Goal: Task Accomplishment & Management: Complete application form

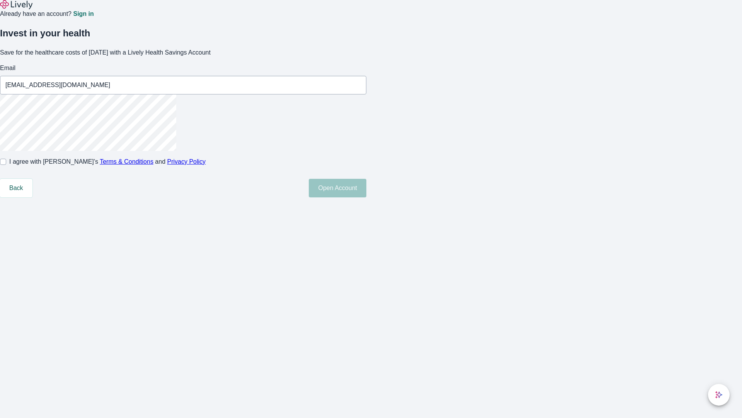
click at [6, 165] on input "I agree with Lively’s Terms & Conditions and Privacy Policy" at bounding box center [3, 162] width 6 height 6
checkbox input "true"
click at [367, 197] on button "Open Account" at bounding box center [338, 188] width 58 height 19
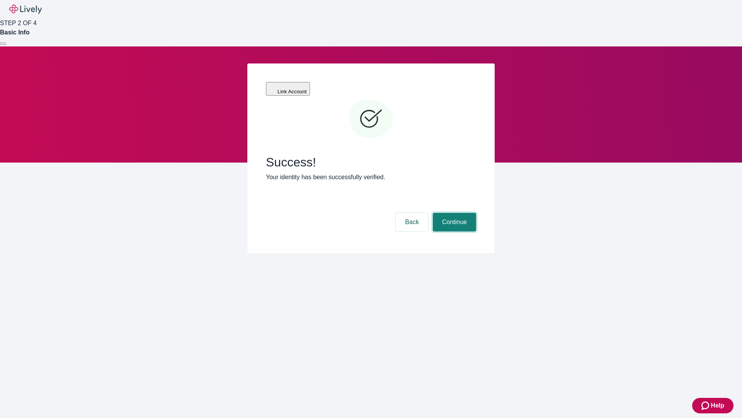
click at [453, 213] on button "Continue" at bounding box center [454, 222] width 43 height 19
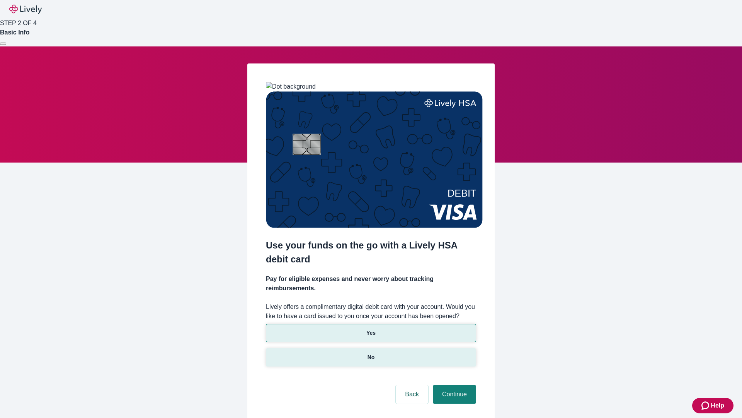
click at [371, 353] on p "No" at bounding box center [371, 357] width 7 height 8
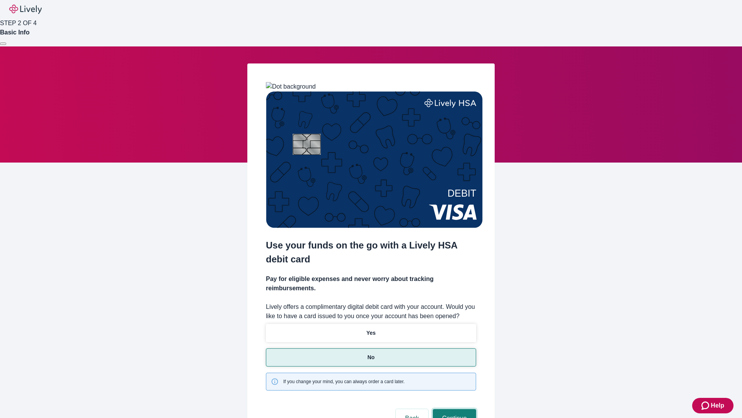
click at [453, 409] on button "Continue" at bounding box center [454, 418] width 43 height 19
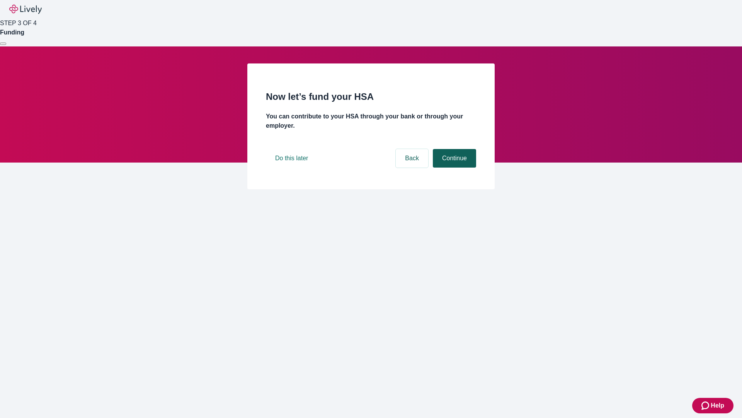
click at [453, 167] on button "Continue" at bounding box center [454, 158] width 43 height 19
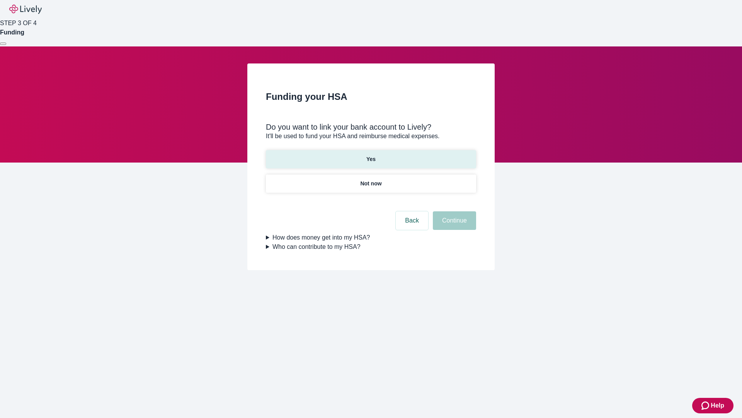
click at [371, 155] on p "Yes" at bounding box center [371, 159] width 9 height 8
click at [453, 211] on button "Continue" at bounding box center [454, 220] width 43 height 19
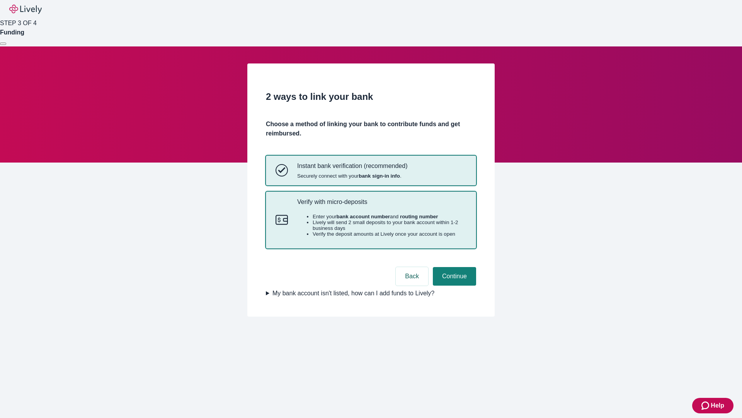
click at [382, 205] on p "Verify with micro-deposits" at bounding box center [381, 201] width 169 height 7
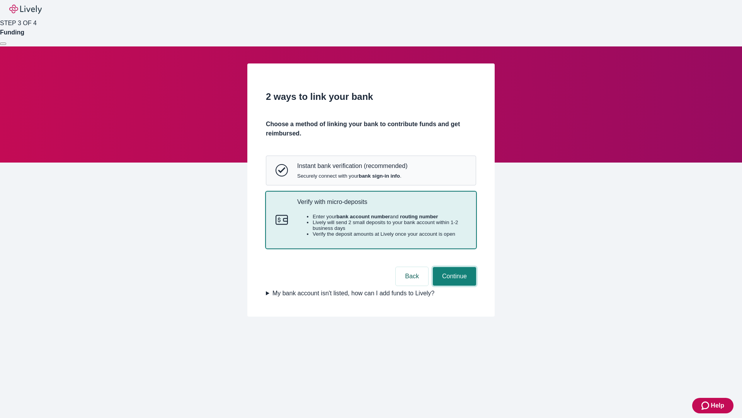
click at [453, 285] on button "Continue" at bounding box center [454, 276] width 43 height 19
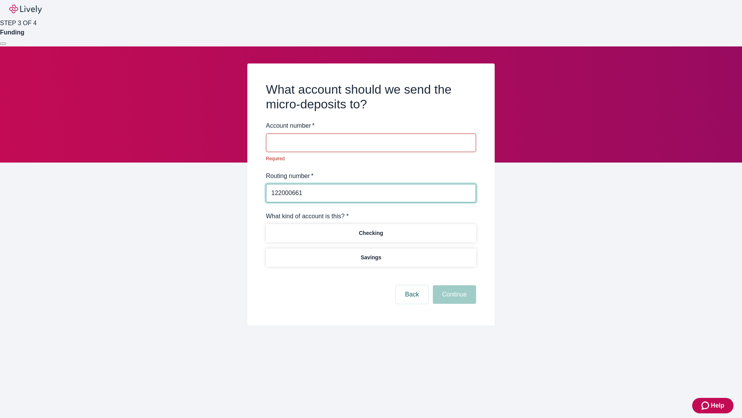
type input "122000661"
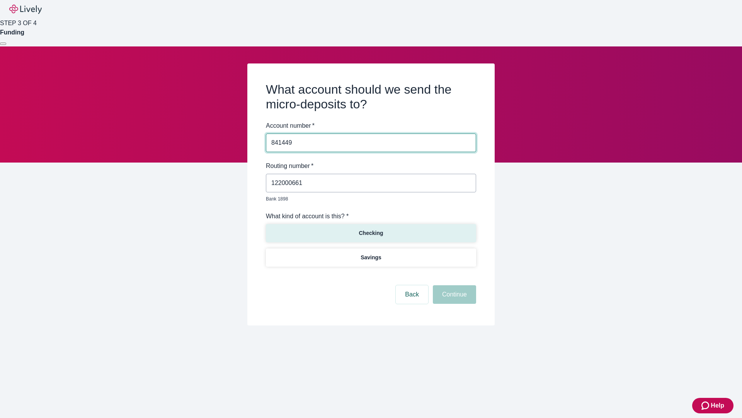
type input "841449"
click at [371, 229] on p "Checking" at bounding box center [371, 233] width 24 height 8
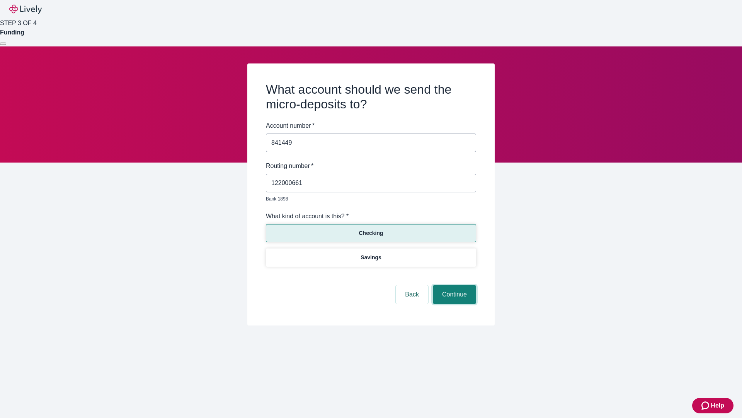
click at [453, 285] on button "Continue" at bounding box center [454, 294] width 43 height 19
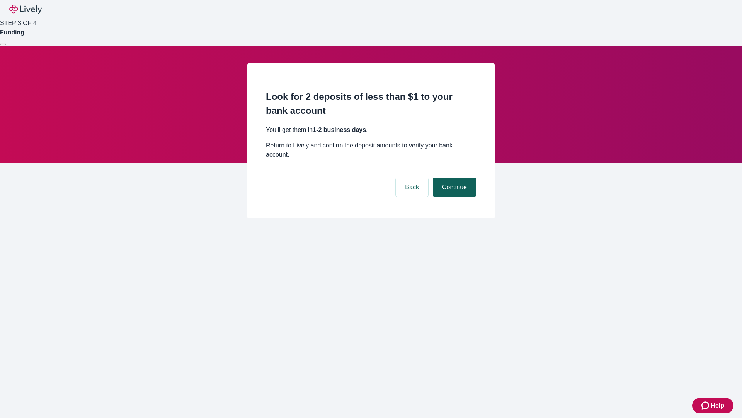
click at [453, 178] on button "Continue" at bounding box center [454, 187] width 43 height 19
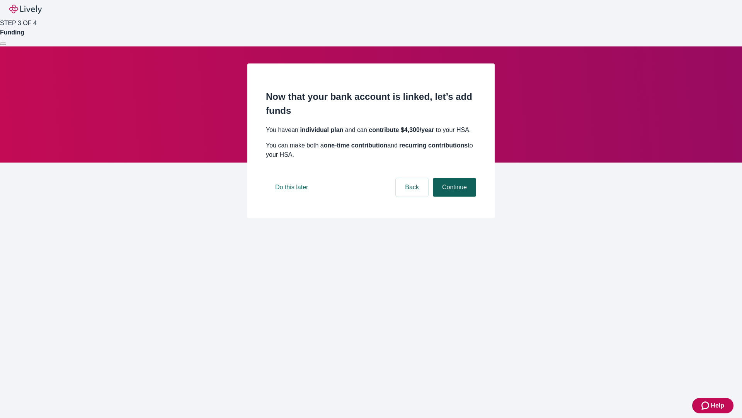
click at [453, 196] on button "Continue" at bounding box center [454, 187] width 43 height 19
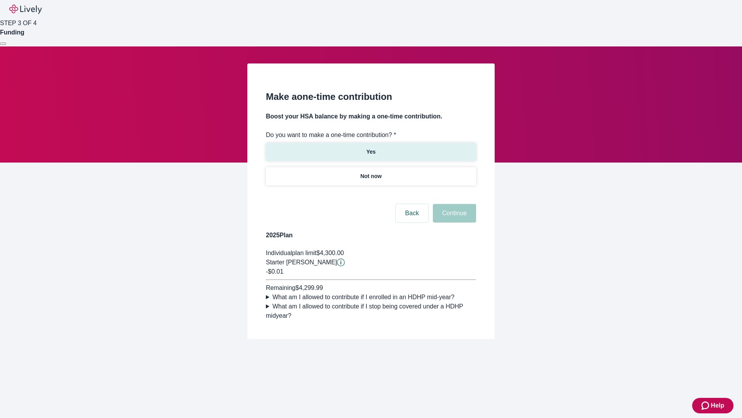
click at [371, 148] on p "Yes" at bounding box center [371, 152] width 9 height 8
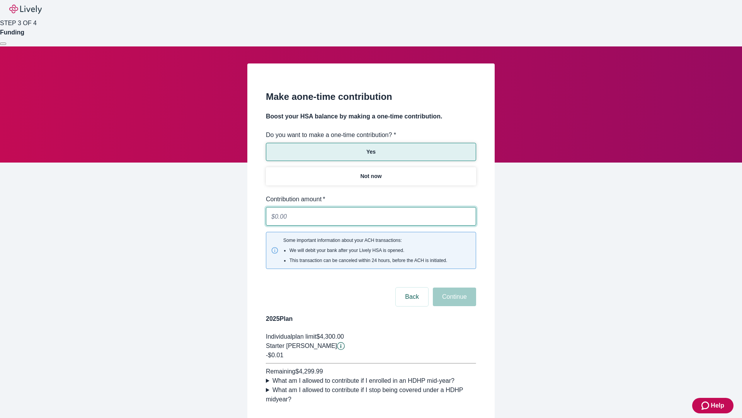
type input "0.01"
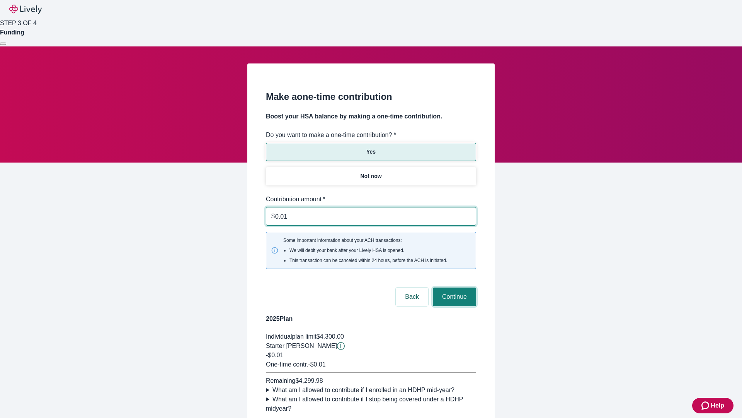
click at [453, 287] on button "Continue" at bounding box center [454, 296] width 43 height 19
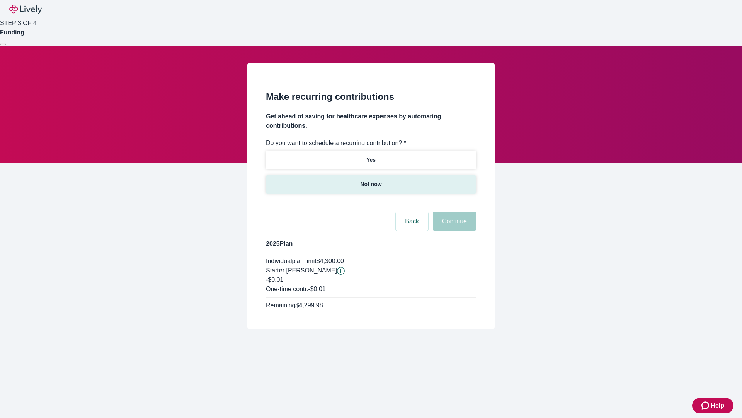
click at [371, 180] on p "Not now" at bounding box center [370, 184] width 21 height 8
click at [453, 212] on button "Continue" at bounding box center [454, 221] width 43 height 19
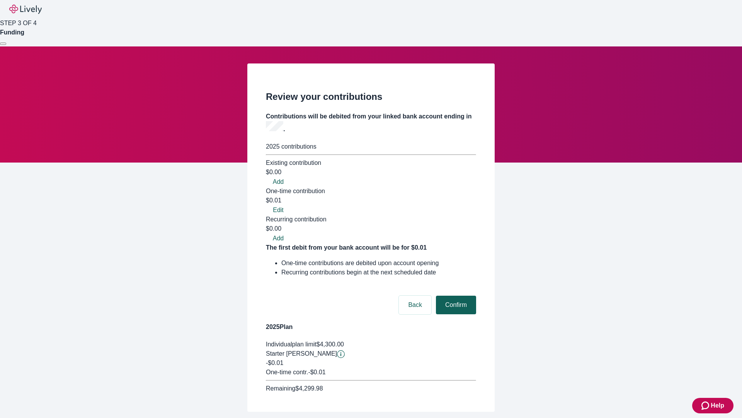
click at [455, 295] on button "Confirm" at bounding box center [456, 304] width 40 height 19
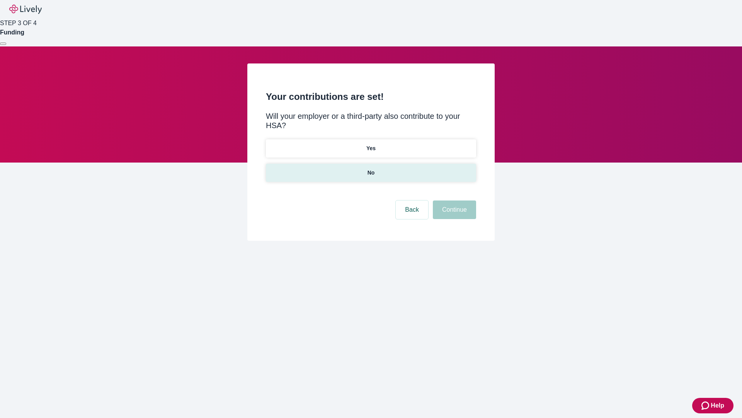
click at [371, 169] on p "No" at bounding box center [371, 173] width 7 height 8
click at [453, 200] on button "Continue" at bounding box center [454, 209] width 43 height 19
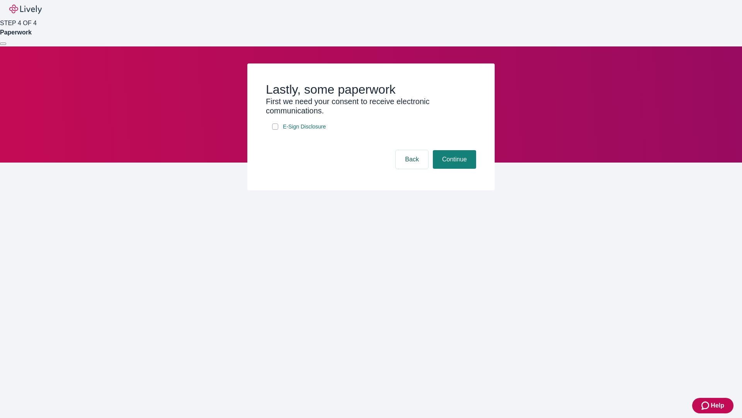
click at [275, 130] on input "E-Sign Disclosure" at bounding box center [275, 126] width 6 height 6
checkbox input "true"
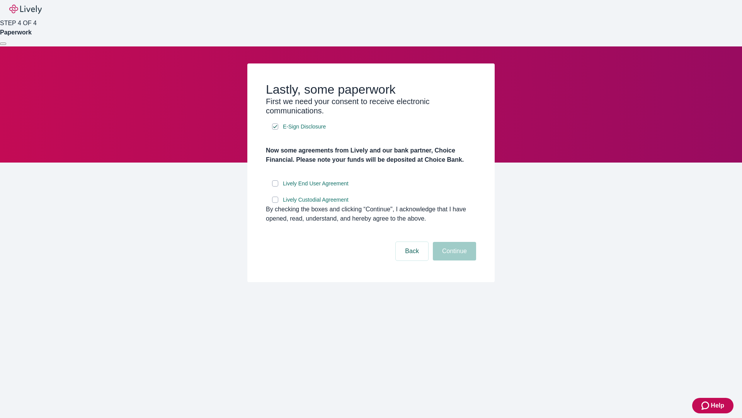
click at [275, 186] on input "Lively End User Agreement" at bounding box center [275, 183] width 6 height 6
checkbox input "true"
click at [275, 203] on input "Lively Custodial Agreement" at bounding box center [275, 199] width 6 height 6
checkbox input "true"
click at [453, 260] on button "Continue" at bounding box center [454, 251] width 43 height 19
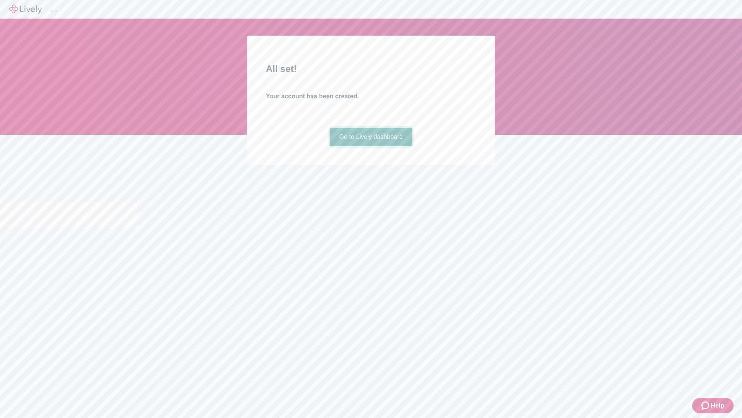
click at [371, 146] on link "Go to Lively dashboard" at bounding box center [371, 137] width 82 height 19
